Goal: Information Seeking & Learning: Learn about a topic

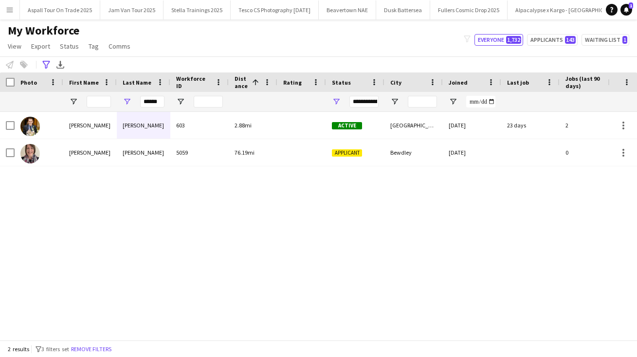
drag, startPoint x: 0, startPoint y: 0, endPoint x: 102, endPoint y: 102, distance: 143.8
click at [102, 102] on div "******" at bounding box center [552, 101] width 1104 height 19
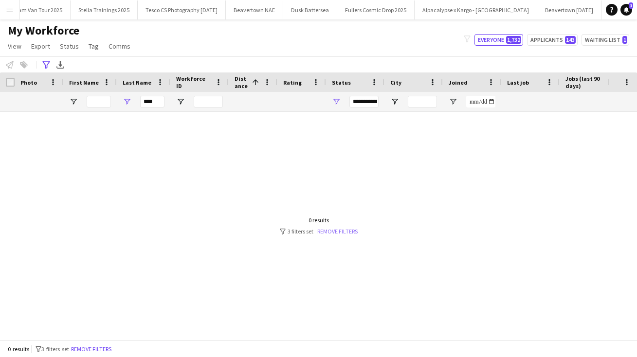
type input "****"
click at [347, 232] on link "Remove filters" at bounding box center [337, 231] width 40 height 7
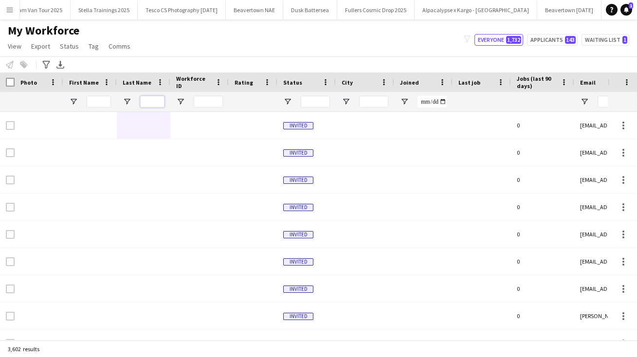
click at [153, 101] on input "Last Name Filter Input" at bounding box center [152, 102] width 24 height 12
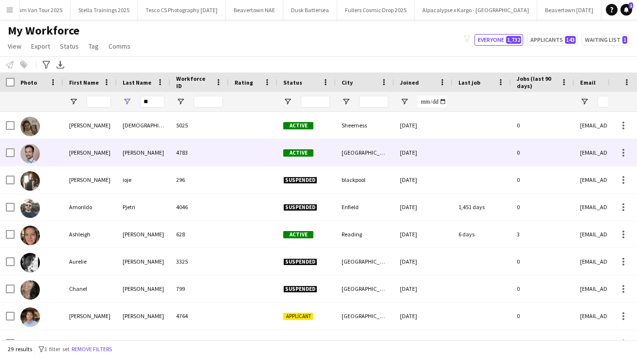
click at [140, 153] on div "[PERSON_NAME]" at bounding box center [144, 152] width 54 height 27
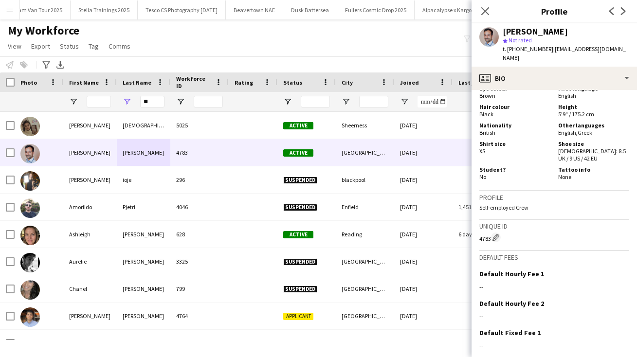
scroll to position [819, 0]
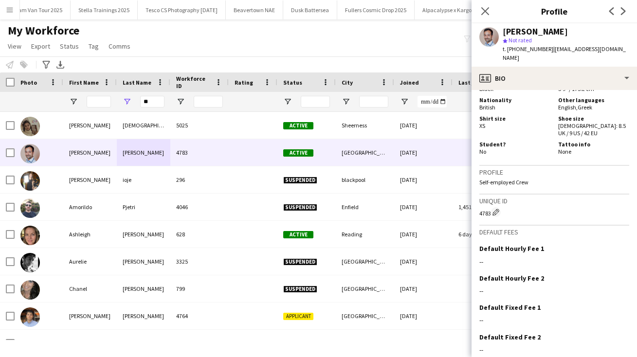
drag, startPoint x: 577, startPoint y: 268, endPoint x: 579, endPoint y: 109, distance: 158.2
click at [579, 110] on app-crew-profile-bio "Open photos pop-in Gender [DEMOGRAPHIC_DATA] Birthday [DEMOGRAPHIC_DATA] (33 ye…" at bounding box center [554, 223] width 165 height 267
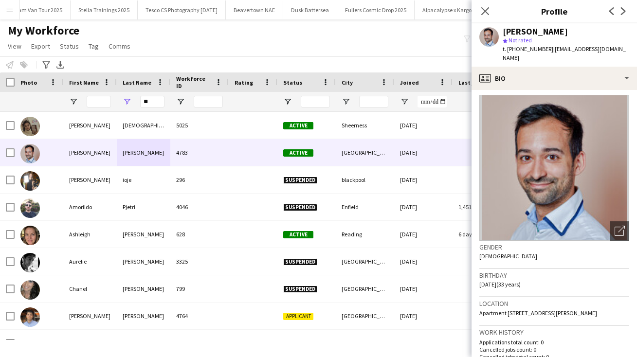
scroll to position [0, 0]
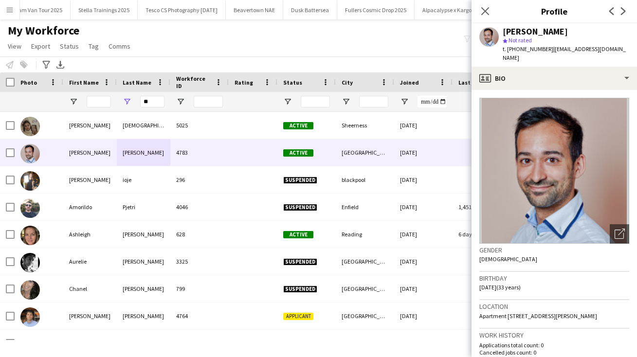
drag, startPoint x: 584, startPoint y: 159, endPoint x: 584, endPoint y: -2, distance: 161.1
click at [584, 0] on html "Menu Boards Boards Boards All jobs Status Workforce Workforce My Workforce Recr…" at bounding box center [318, 178] width 637 height 357
drag, startPoint x: 637, startPoint y: 181, endPoint x: 592, endPoint y: 268, distance: 97.9
click at [592, 274] on h3 "Birthday" at bounding box center [554, 278] width 150 height 9
drag, startPoint x: 618, startPoint y: 224, endPoint x: 623, endPoint y: 38, distance: 185.5
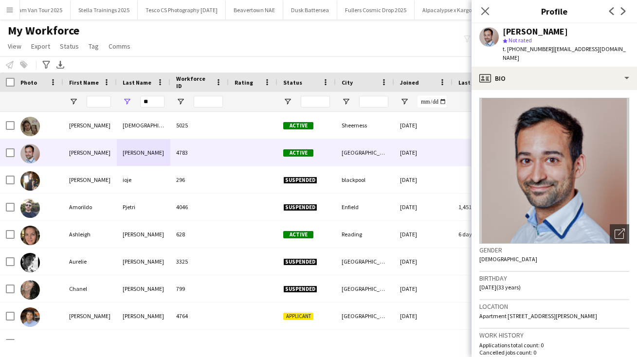
click at [623, 38] on app-profile-header "[PERSON_NAME] star Not rated t. [PHONE_NUMBER] | [PERSON_NAME][EMAIL_ADDRESS][D…" at bounding box center [554, 44] width 165 height 43
drag, startPoint x: 553, startPoint y: 153, endPoint x: 647, endPoint y: 187, distance: 99.9
click at [485, 9] on icon "Close pop-in" at bounding box center [484, 10] width 9 height 9
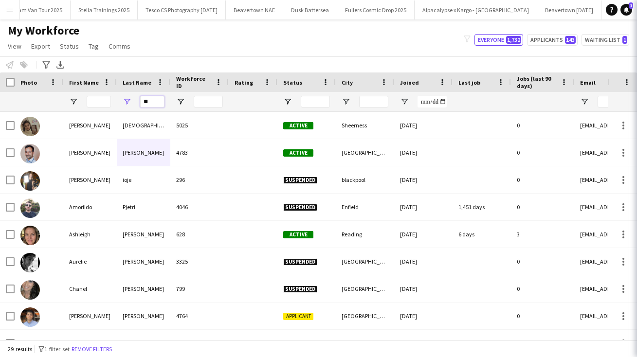
click at [153, 102] on input "**" at bounding box center [152, 102] width 24 height 12
type input "*"
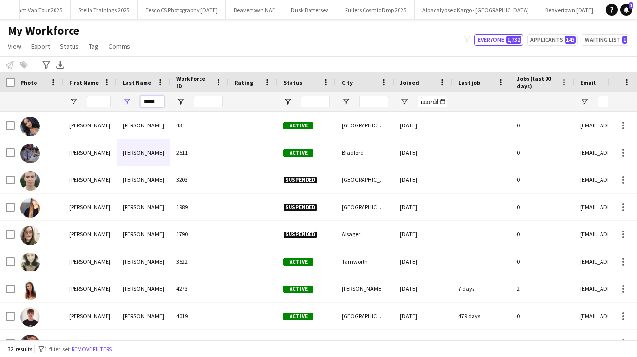
type input "*****"
click at [100, 101] on input "First Name Filter Input" at bounding box center [99, 102] width 24 height 12
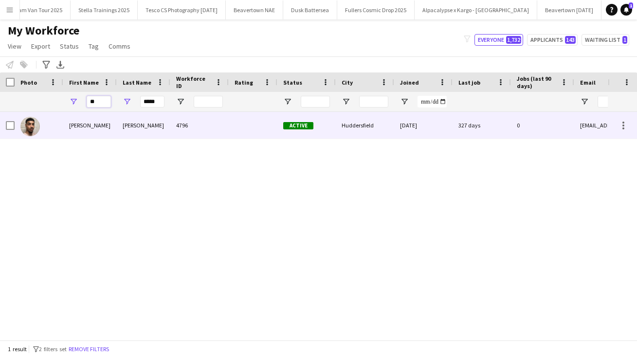
type input "**"
click at [68, 128] on div "[PERSON_NAME]" at bounding box center [90, 125] width 54 height 27
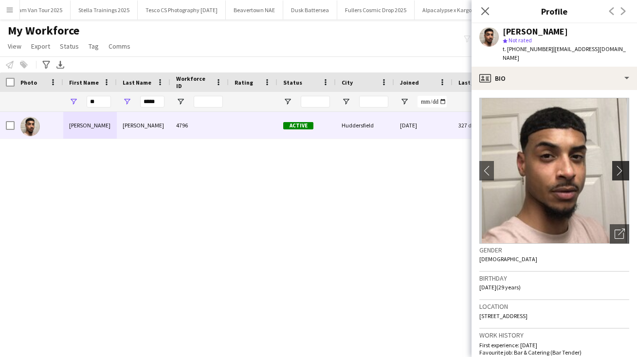
click at [618, 165] on app-icon "chevron-right" at bounding box center [622, 170] width 15 height 10
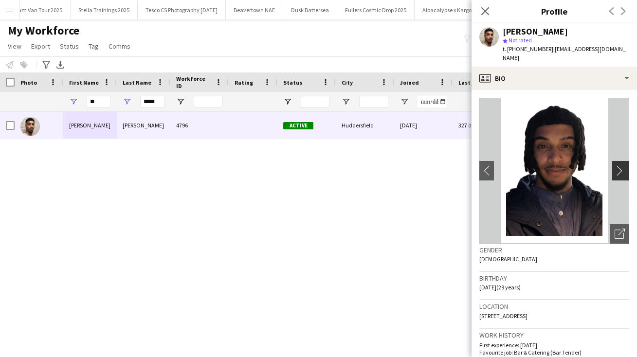
click at [618, 165] on app-icon "chevron-right" at bounding box center [622, 170] width 15 height 10
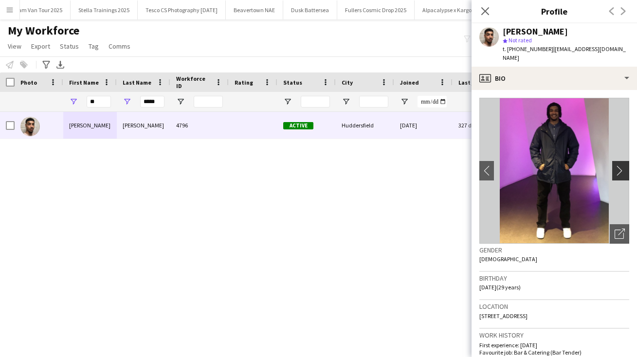
click at [618, 165] on app-icon "chevron-right" at bounding box center [622, 170] width 15 height 10
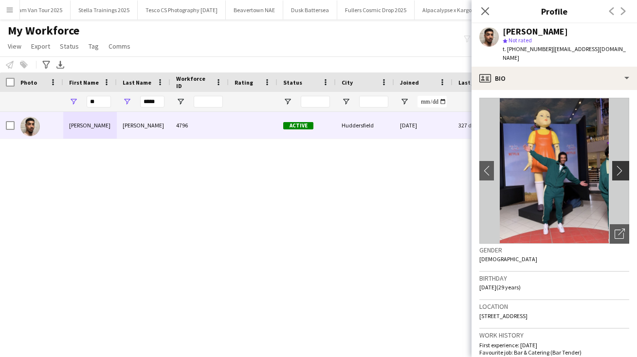
click at [618, 165] on app-icon "chevron-right" at bounding box center [622, 170] width 15 height 10
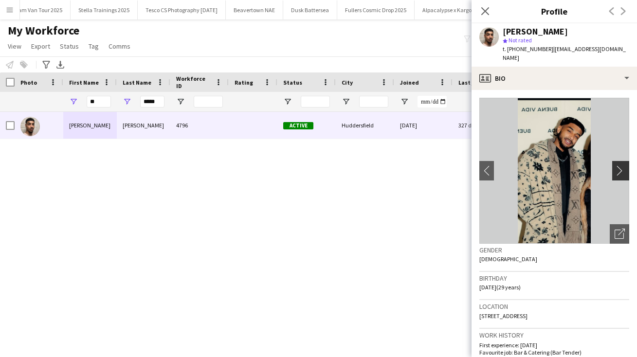
click at [618, 165] on app-icon "chevron-right" at bounding box center [622, 170] width 15 height 10
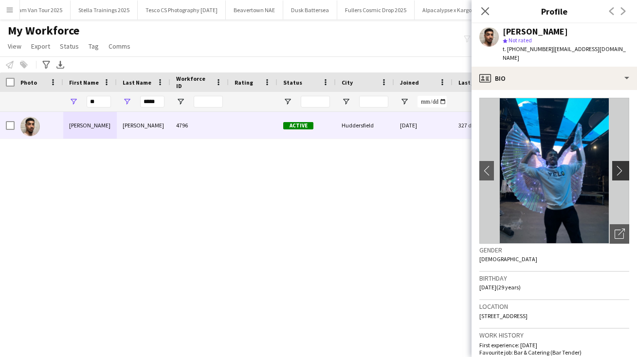
click at [618, 165] on app-icon "chevron-right" at bounding box center [622, 170] width 15 height 10
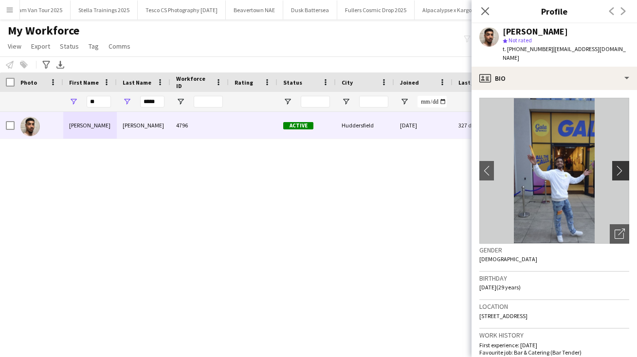
click at [618, 165] on app-icon "chevron-right" at bounding box center [622, 170] width 15 height 10
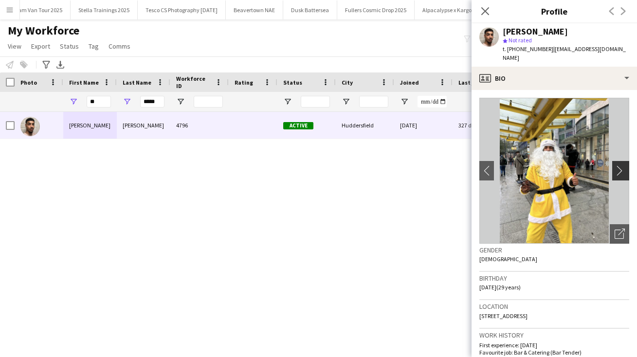
click at [618, 165] on app-icon "chevron-right" at bounding box center [622, 170] width 15 height 10
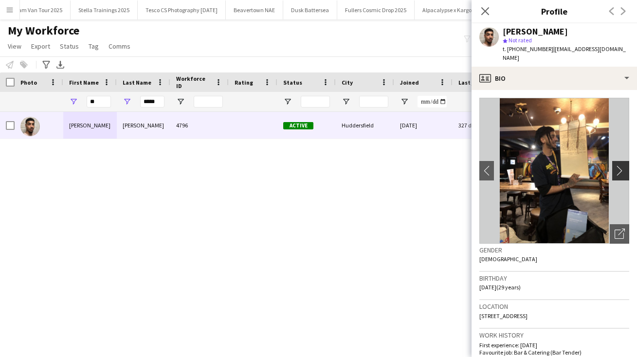
click at [618, 165] on app-icon "chevron-right" at bounding box center [622, 170] width 15 height 10
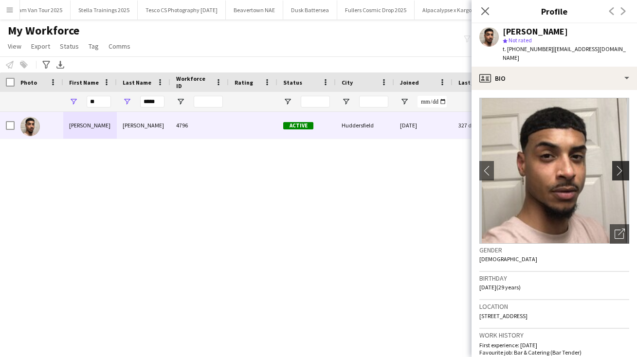
click at [618, 165] on app-icon "chevron-right" at bounding box center [622, 170] width 15 height 10
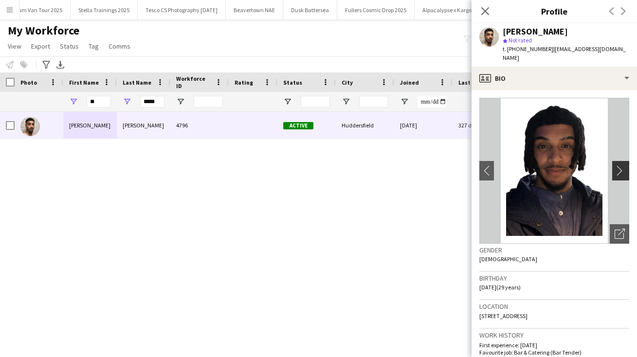
click at [618, 165] on app-icon "chevron-right" at bounding box center [622, 170] width 15 height 10
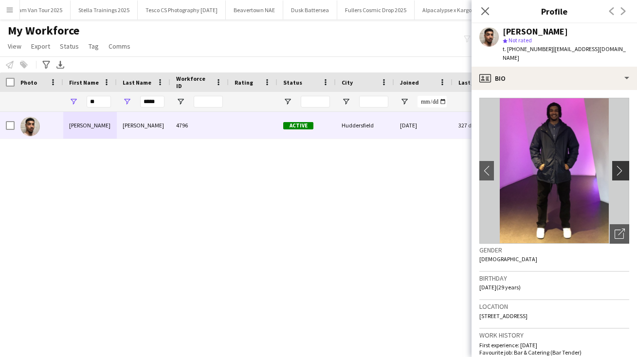
click at [618, 165] on app-icon "chevron-right" at bounding box center [622, 170] width 15 height 10
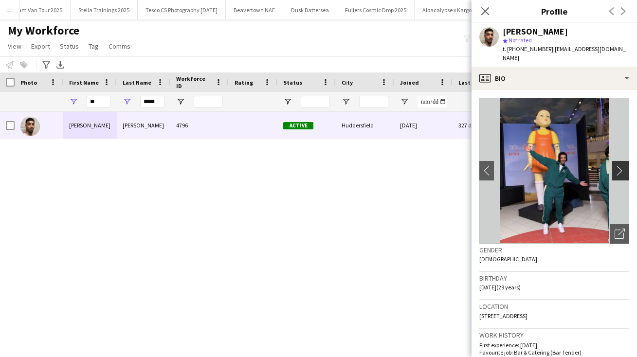
click at [618, 165] on app-icon "chevron-right" at bounding box center [622, 170] width 15 height 10
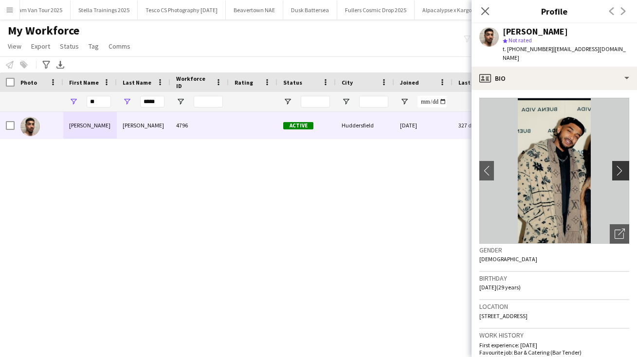
click at [618, 165] on app-icon "chevron-right" at bounding box center [622, 170] width 15 height 10
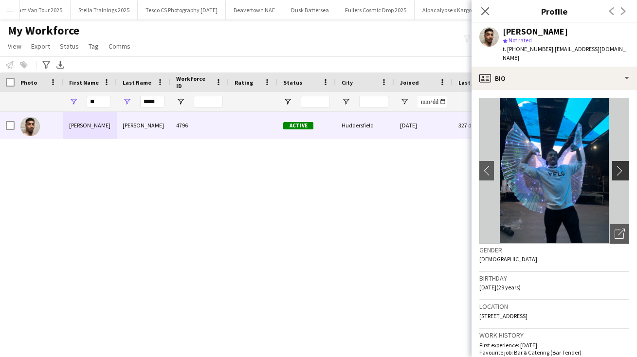
click at [618, 165] on app-icon "chevron-right" at bounding box center [622, 170] width 15 height 10
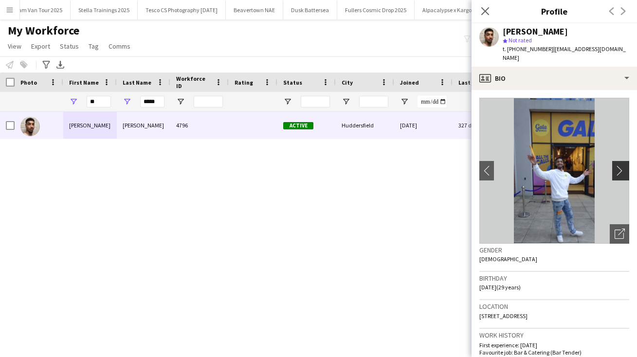
click at [618, 165] on app-icon "chevron-right" at bounding box center [622, 170] width 15 height 10
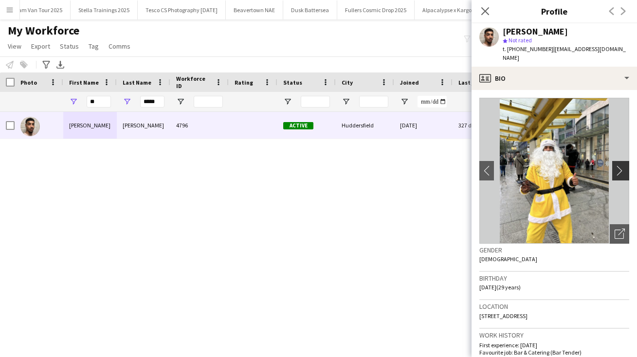
click at [618, 165] on app-icon "chevron-right" at bounding box center [622, 170] width 15 height 10
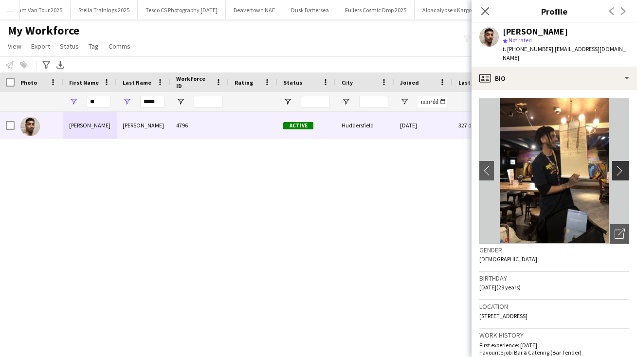
click at [618, 165] on app-icon "chevron-right" at bounding box center [622, 170] width 15 height 10
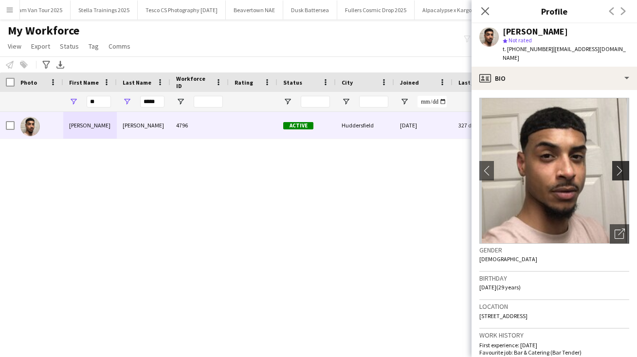
click at [618, 165] on app-icon "chevron-right" at bounding box center [622, 170] width 15 height 10
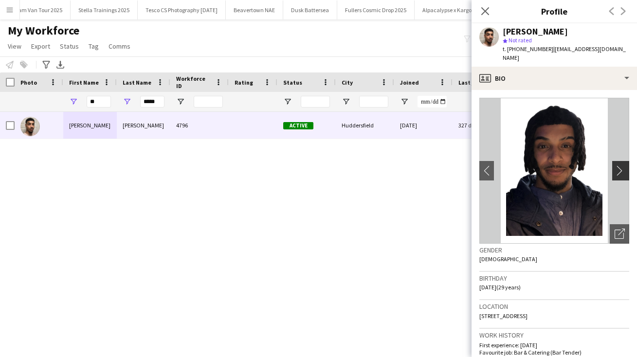
click at [618, 165] on app-icon "chevron-right" at bounding box center [622, 170] width 15 height 10
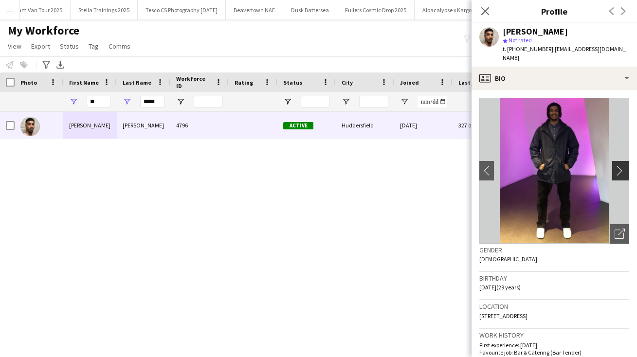
click at [618, 165] on app-icon "chevron-right" at bounding box center [622, 170] width 15 height 10
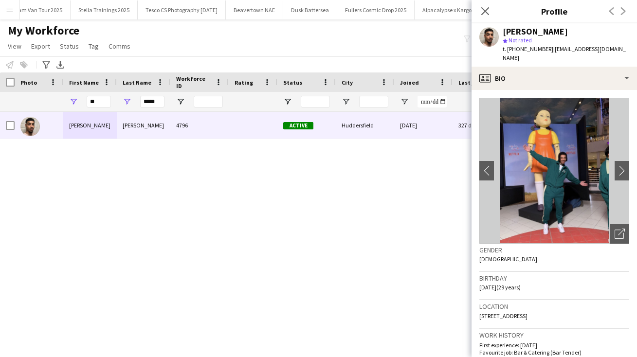
drag, startPoint x: 546, startPoint y: 129, endPoint x: 651, endPoint y: 176, distance: 115.5
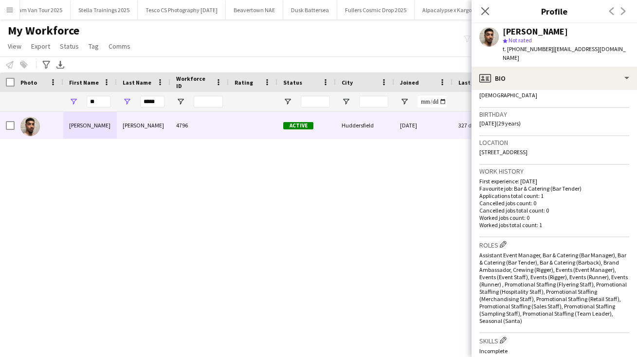
scroll to position [171, 0]
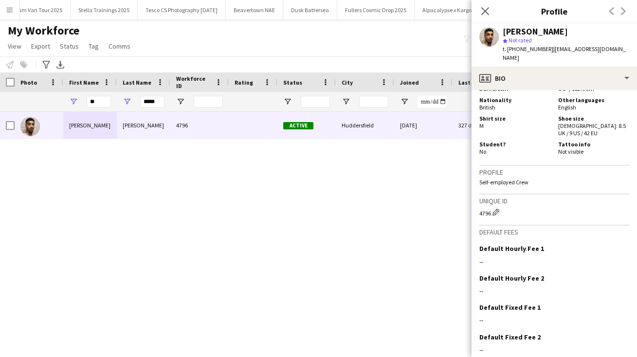
drag, startPoint x: 590, startPoint y: 265, endPoint x: 581, endPoint y: 368, distance: 103.1
click at [581, 357] on html "Menu Boards Boards Boards All jobs Status Workforce Workforce My Workforce Recr…" at bounding box center [318, 178] width 637 height 357
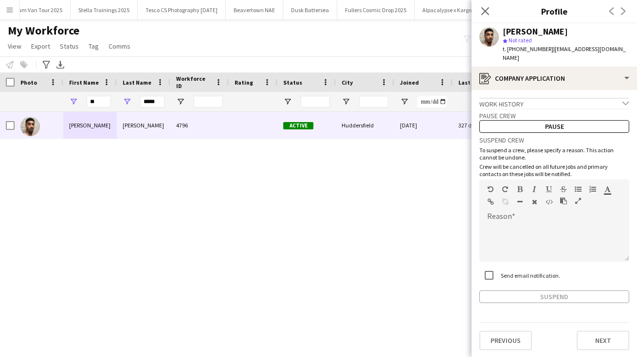
click at [622, 100] on icon "chevron-down" at bounding box center [625, 103] width 7 height 7
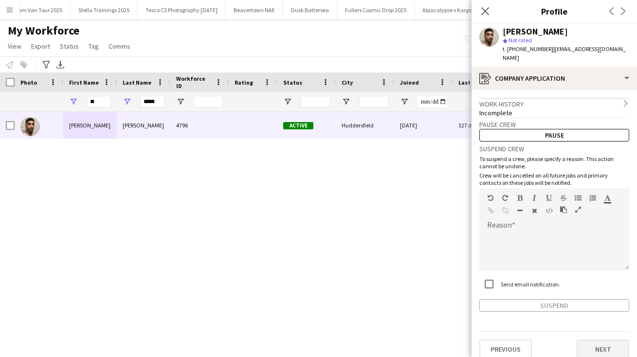
click at [589, 340] on button "Next" at bounding box center [603, 349] width 53 height 19
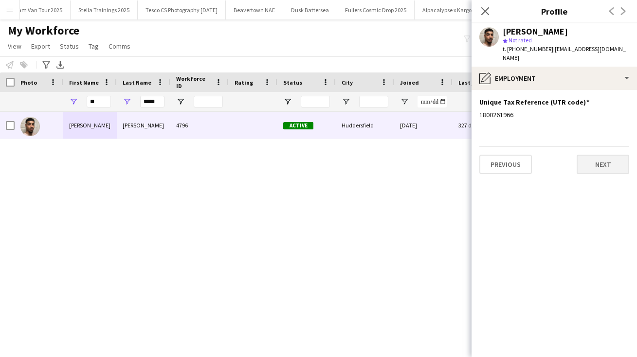
click at [599, 155] on button "Next" at bounding box center [603, 164] width 53 height 19
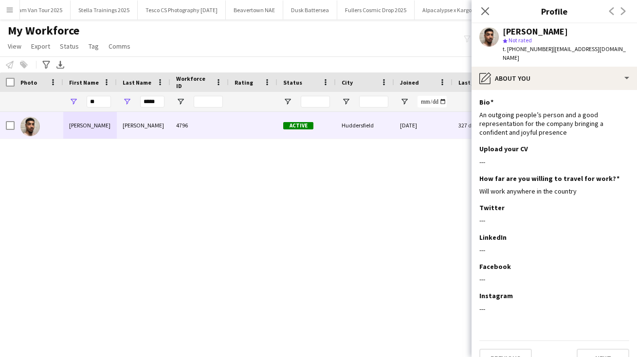
drag, startPoint x: 541, startPoint y: 123, endPoint x: 478, endPoint y: 107, distance: 65.3
click at [478, 107] on app-section-data-types "Bio Edit this field An outgoing people’s person and a good representation for t…" at bounding box center [554, 223] width 165 height 267
copy div "An outgoing people’s person and a good representation for the company bringing …"
click at [568, 125] on div "An outgoing people’s person and a good representation for the company bringing …" at bounding box center [554, 123] width 150 height 27
click at [611, 349] on button "Next" at bounding box center [603, 358] width 53 height 19
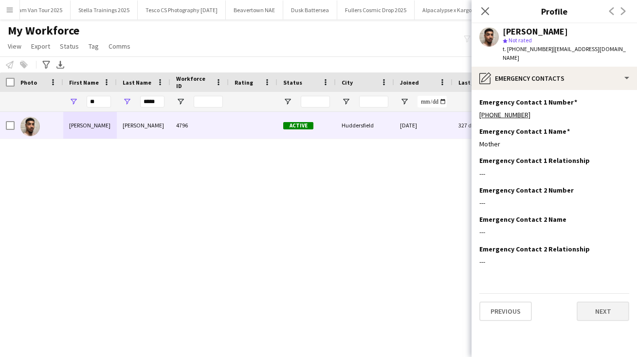
click at [598, 302] on button "Next" at bounding box center [603, 311] width 53 height 19
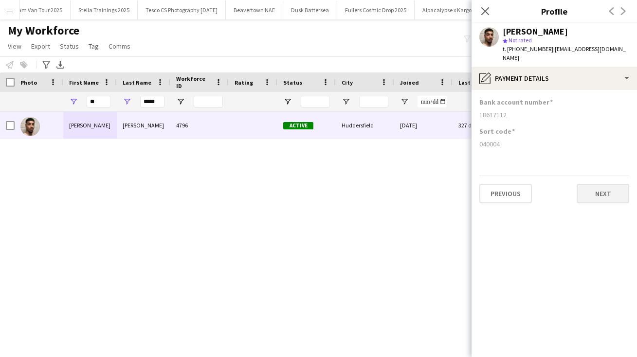
click at [598, 185] on button "Next" at bounding box center [603, 193] width 53 height 19
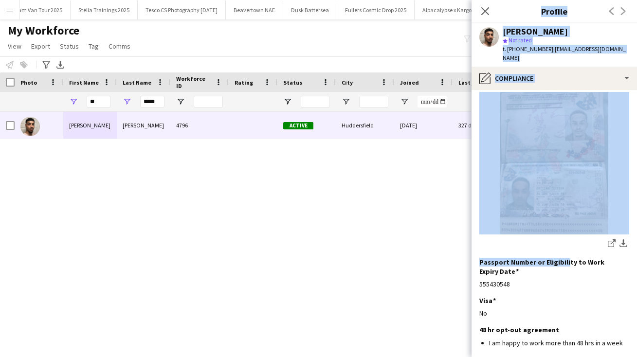
scroll to position [149, 0]
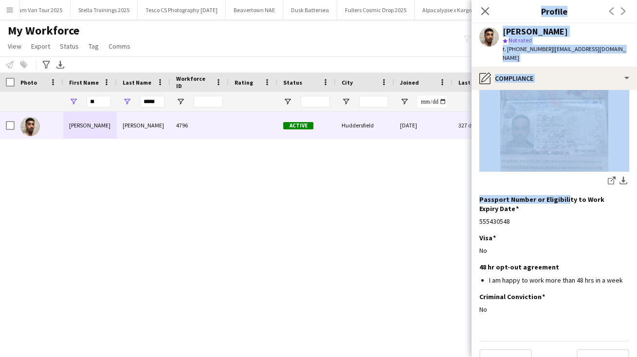
drag, startPoint x: 564, startPoint y: 331, endPoint x: 564, endPoint y: 375, distance: 43.8
click at [564, 357] on html "Menu Boards Boards Boards All jobs Status Workforce Workforce My Workforce Recr…" at bounding box center [318, 178] width 637 height 357
click at [597, 349] on button "Next" at bounding box center [603, 358] width 53 height 19
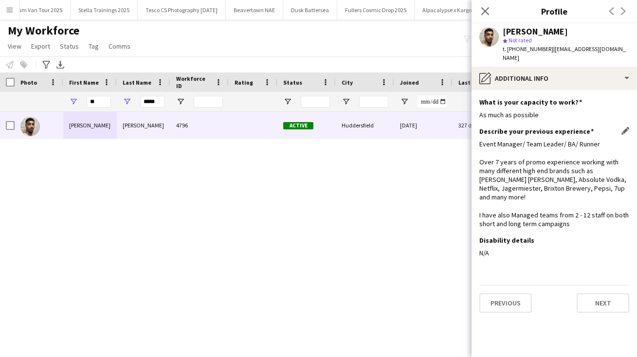
click at [576, 208] on div "Event Manager/ Team Leader/ BA/ Runner Over 7 years of promo experience working…" at bounding box center [554, 184] width 150 height 89
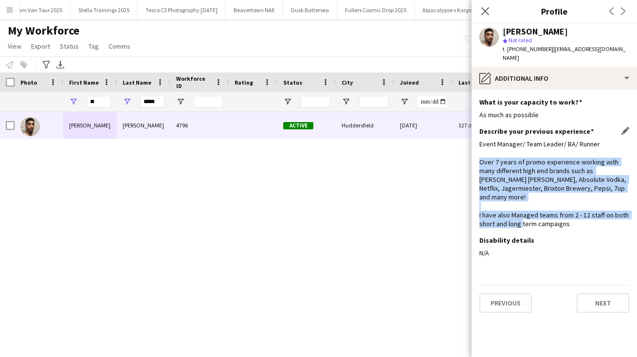
drag, startPoint x: 572, startPoint y: 203, endPoint x: 480, endPoint y: 148, distance: 107.4
click at [480, 148] on div "Event Manager/ Team Leader/ BA/ Runner Over 7 years of promo experience working…" at bounding box center [554, 184] width 150 height 89
copy div "Over 7 years of promo experience working with many different high end brands su…"
